Goal: Navigation & Orientation: Find specific page/section

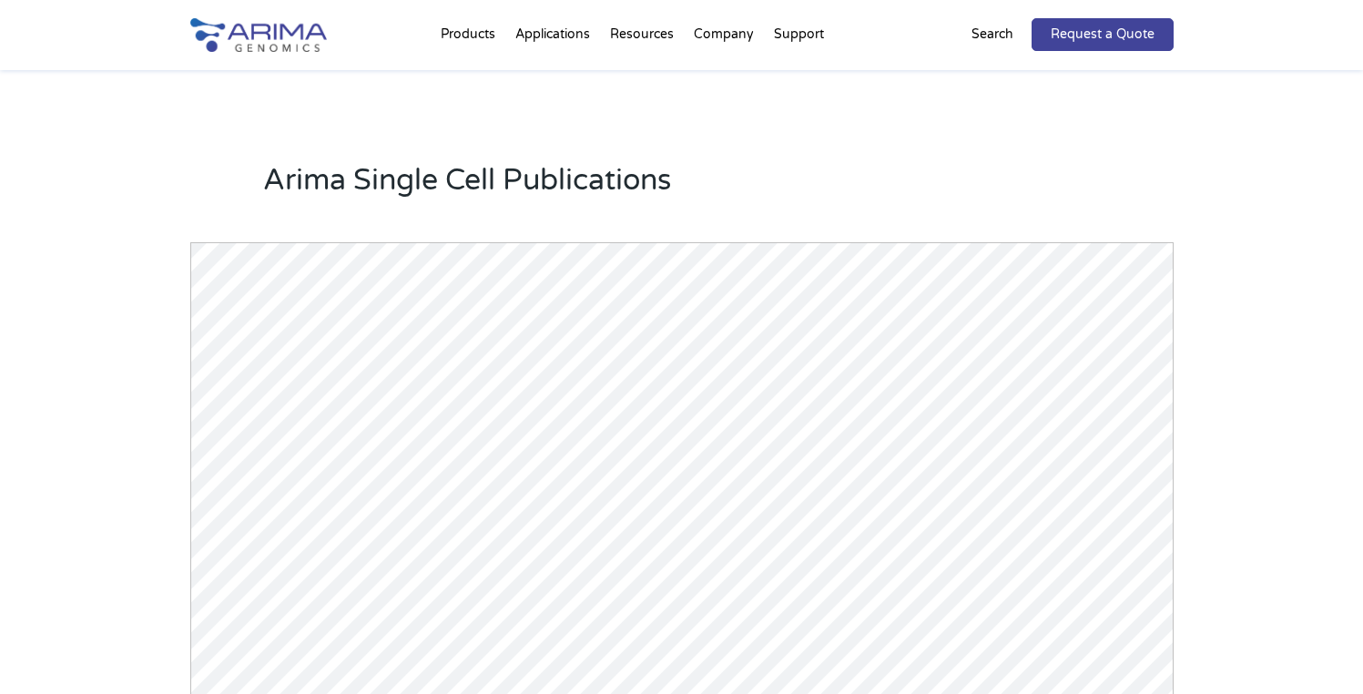
scroll to position [1594, 0]
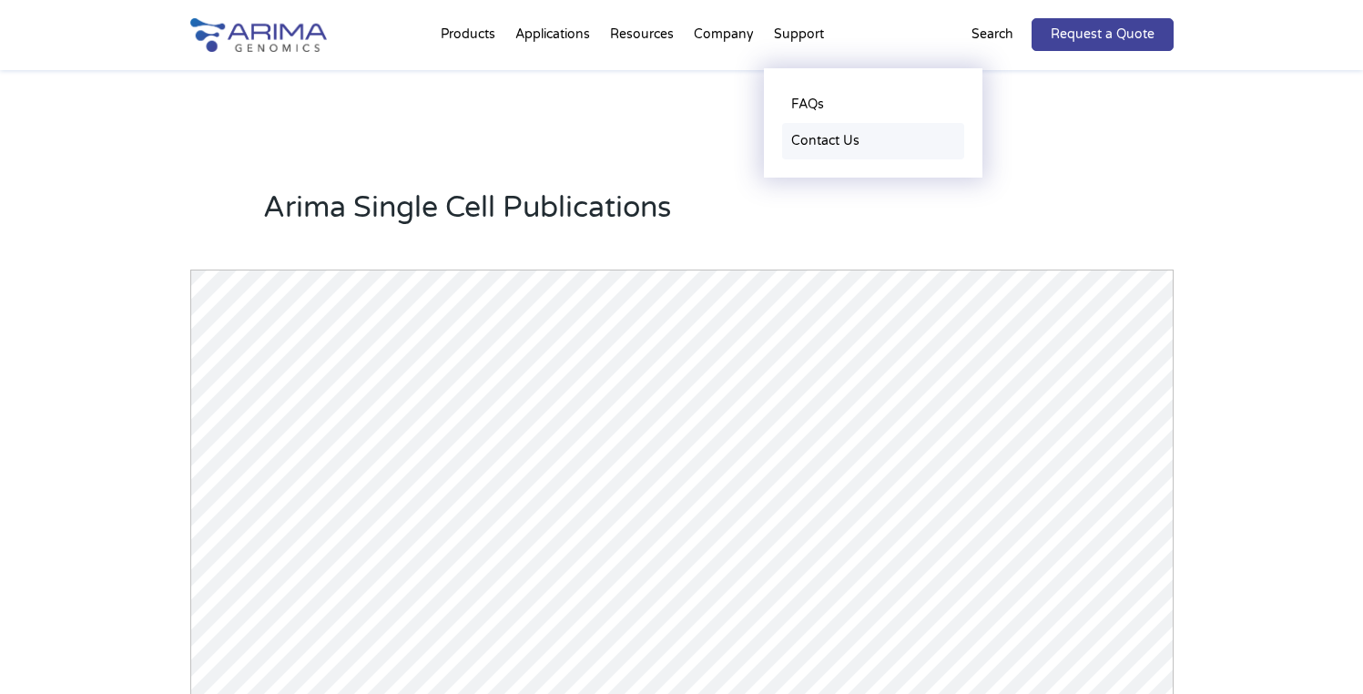
click at [815, 137] on link "Contact Us" at bounding box center [873, 141] width 182 height 36
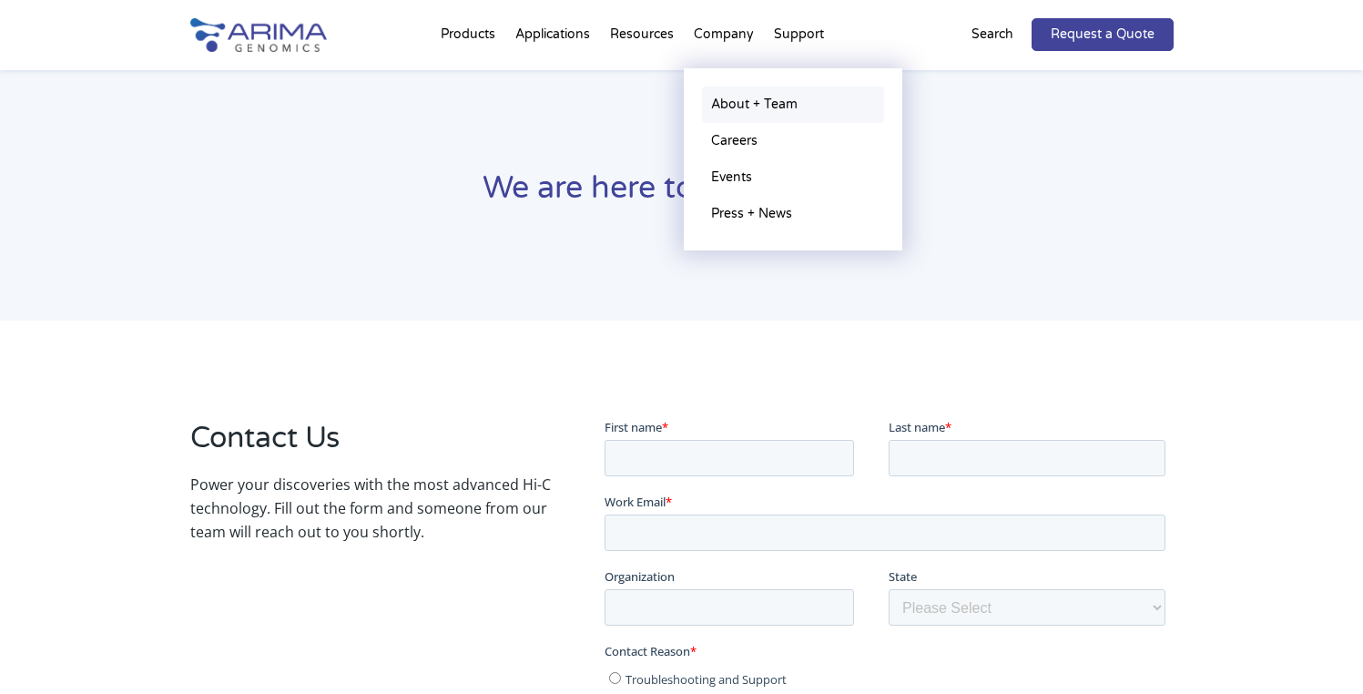
click at [766, 101] on link "About + Team" at bounding box center [793, 104] width 182 height 36
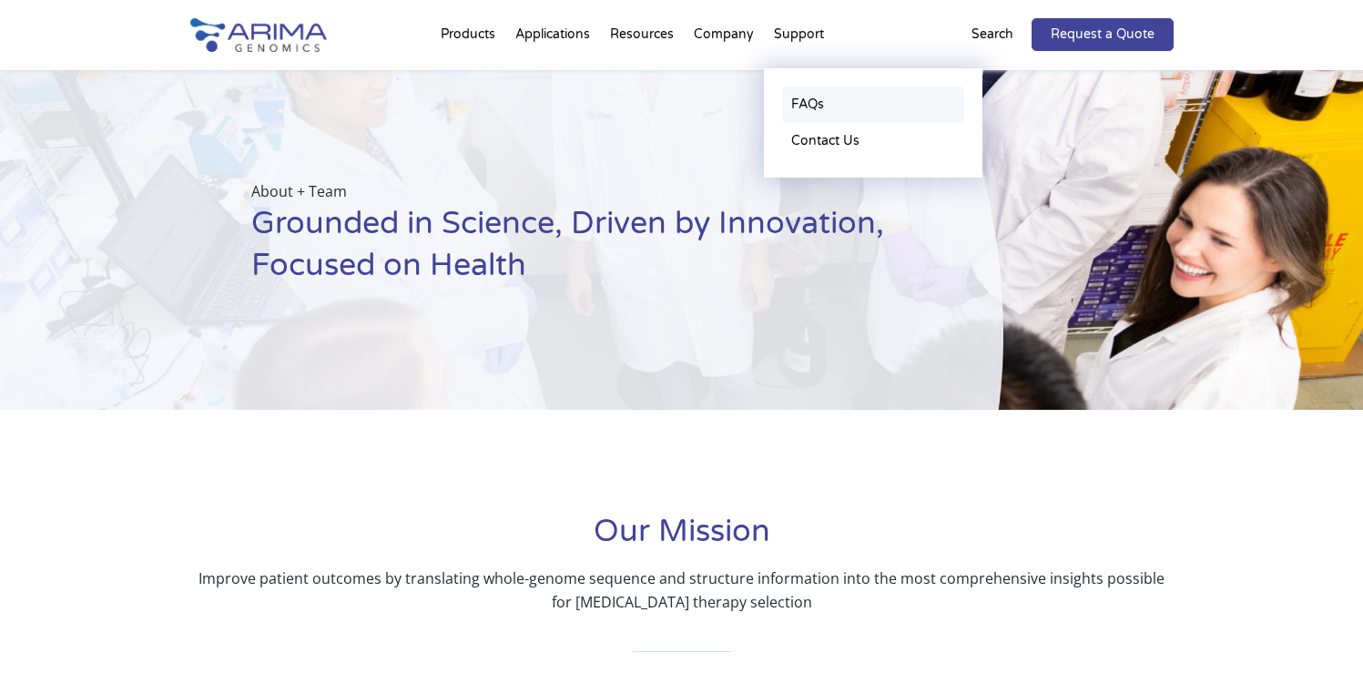
click at [811, 110] on link "FAQs" at bounding box center [873, 104] width 182 height 36
